Goal: Task Accomplishment & Management: Use online tool/utility

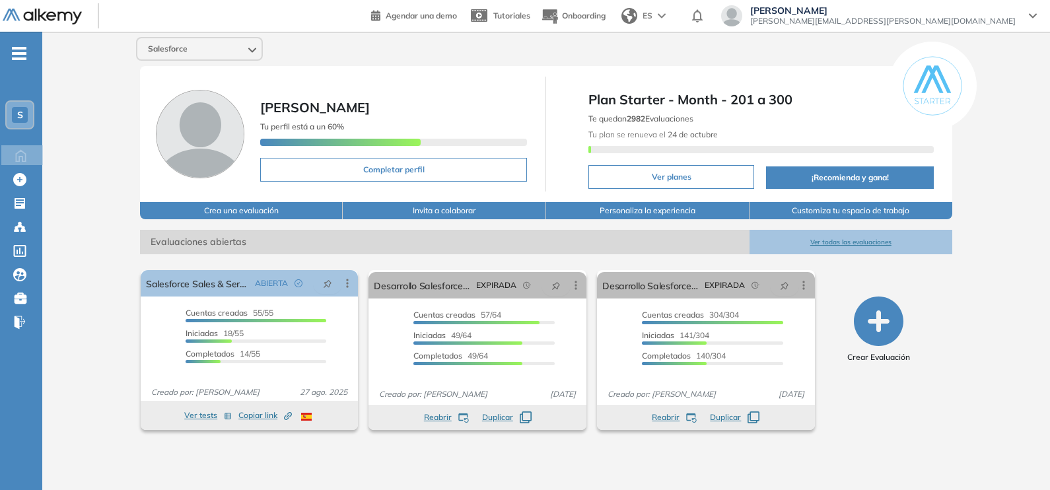
click at [20, 56] on span "-" at bounding box center [19, 52] width 15 height 11
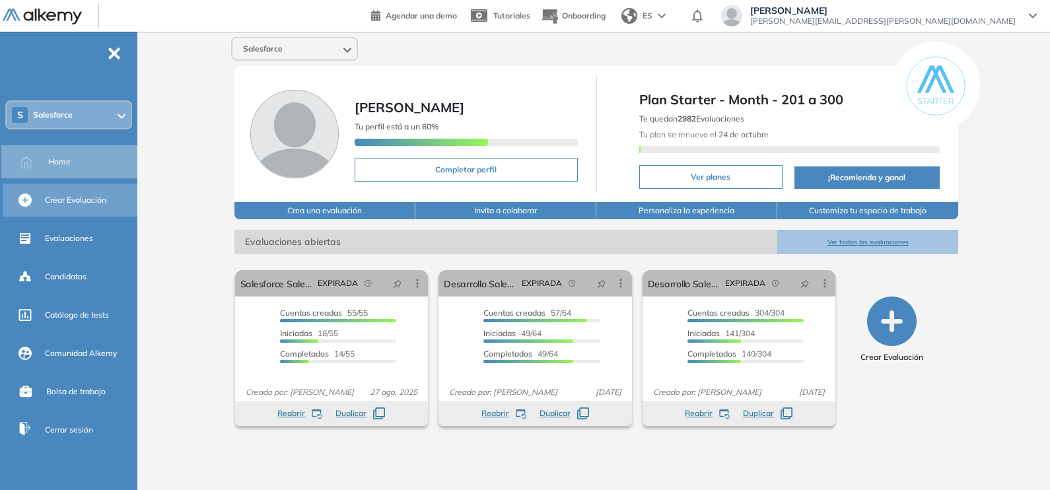
click at [63, 195] on span "Crear Evaluación" at bounding box center [75, 200] width 61 height 12
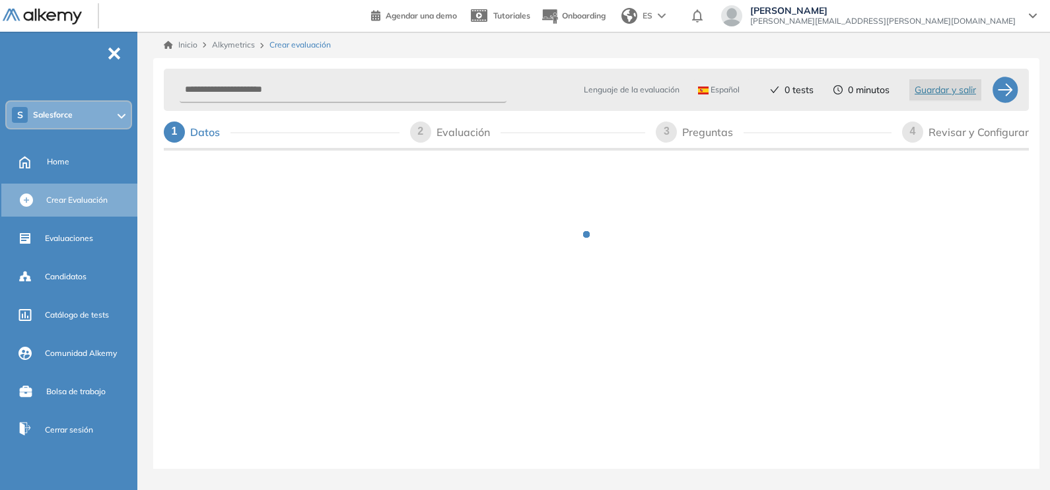
click at [80, 117] on div "S Salesforce" at bounding box center [69, 115] width 124 height 26
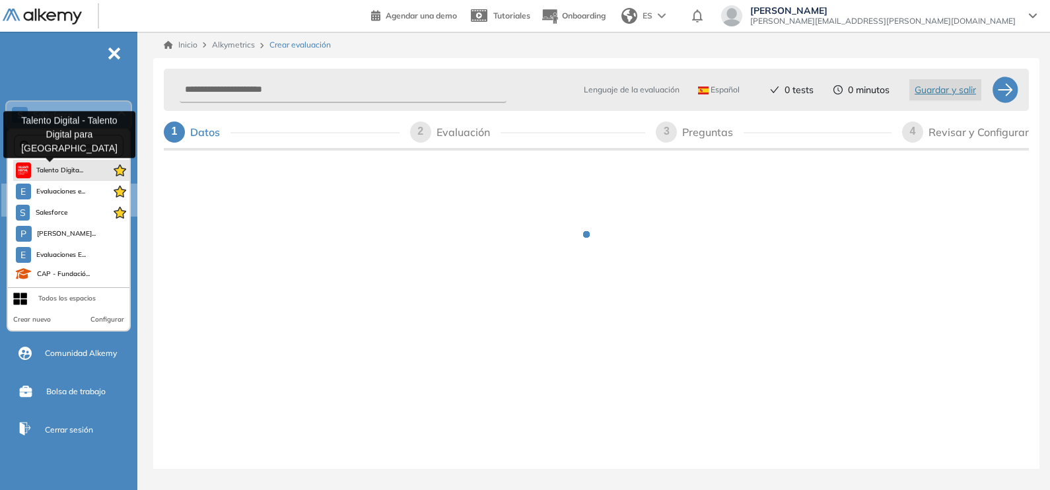
click at [63, 170] on span "Talento Digita..." at bounding box center [60, 170] width 48 height 11
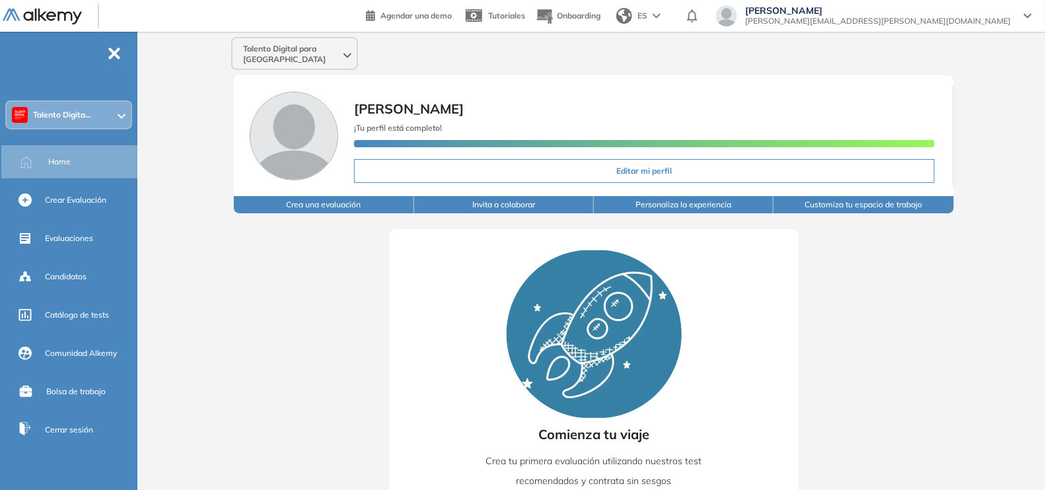
click at [299, 196] on button "Crea una evaluación" at bounding box center [324, 204] width 180 height 17
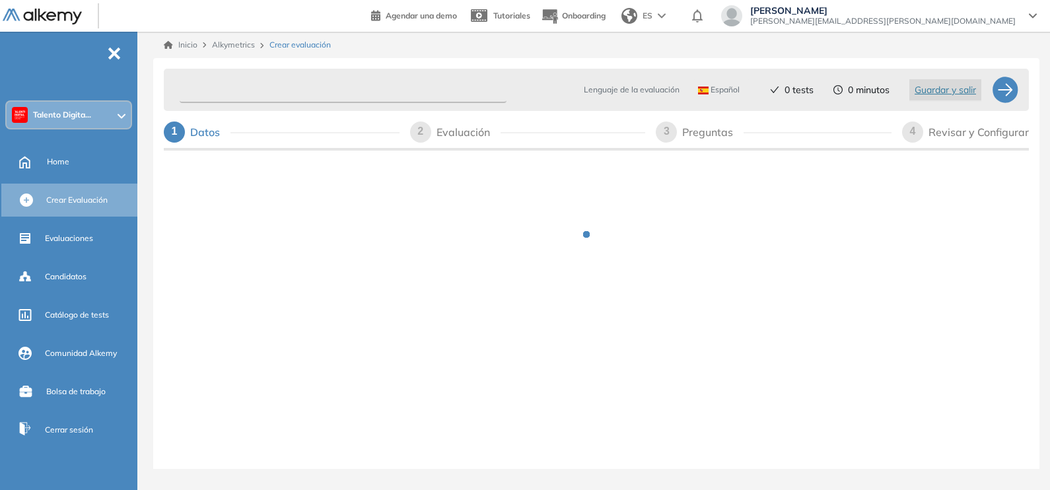
click at [320, 87] on input "text" at bounding box center [343, 90] width 327 height 26
